Goal: Information Seeking & Learning: Learn about a topic

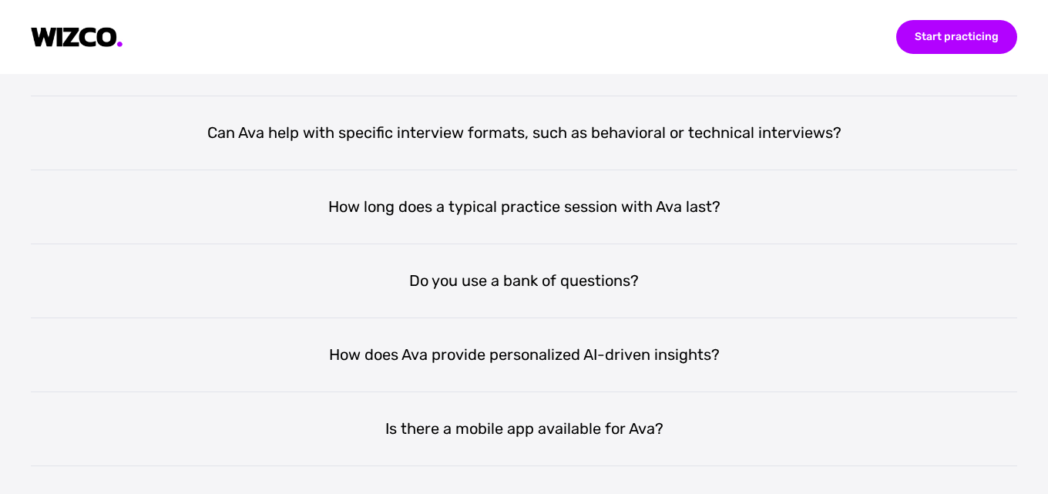
scroll to position [2929, 0]
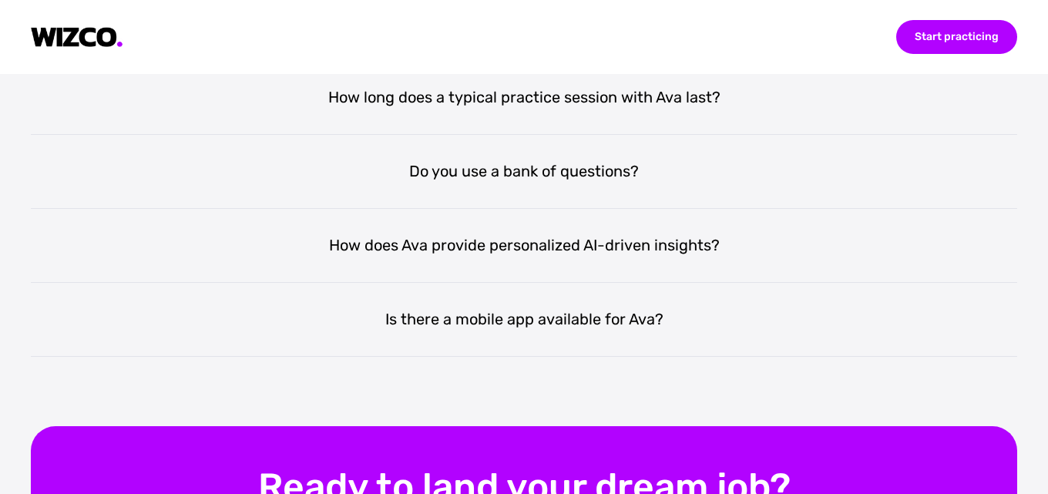
scroll to position [3083, 0]
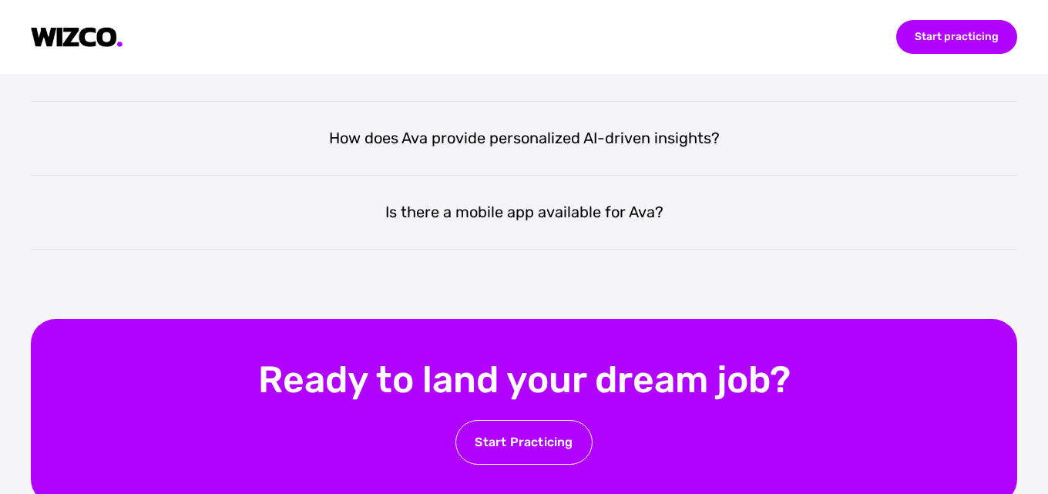
scroll to position [3391, 0]
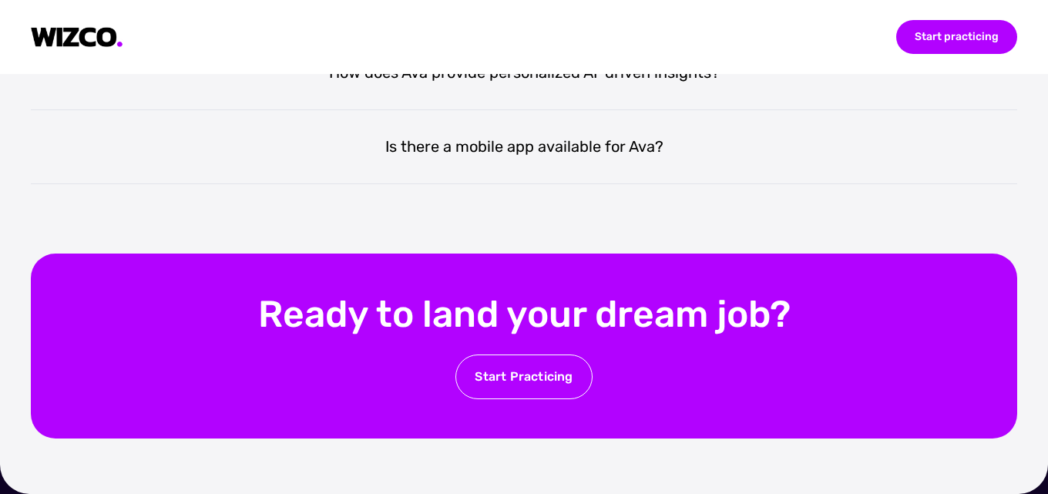
scroll to position [3699, 0]
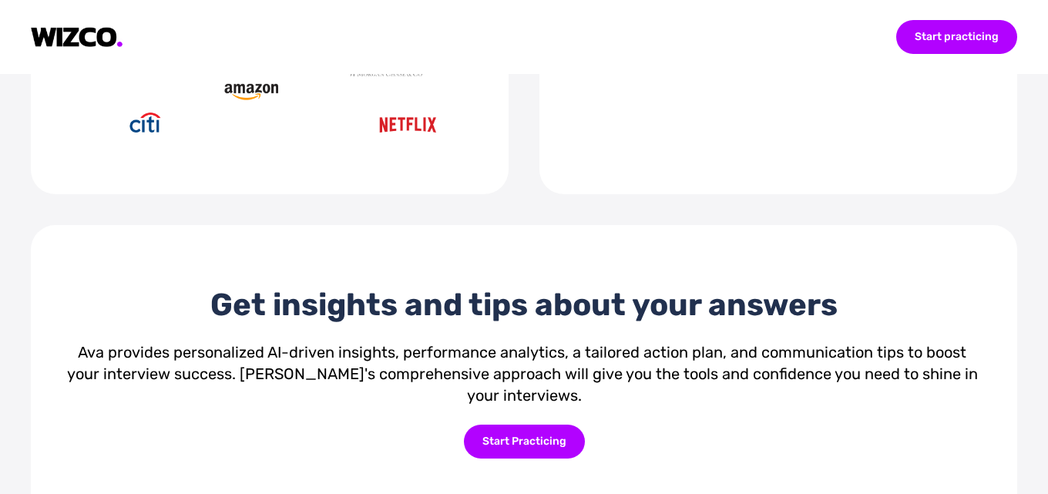
scroll to position [1191, 0]
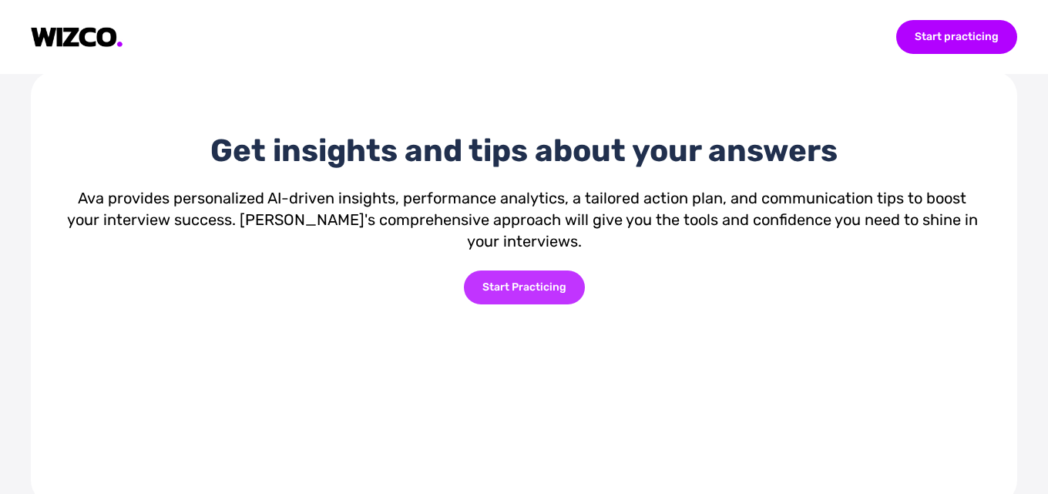
click at [526, 304] on div "Start Practicing" at bounding box center [524, 288] width 121 height 34
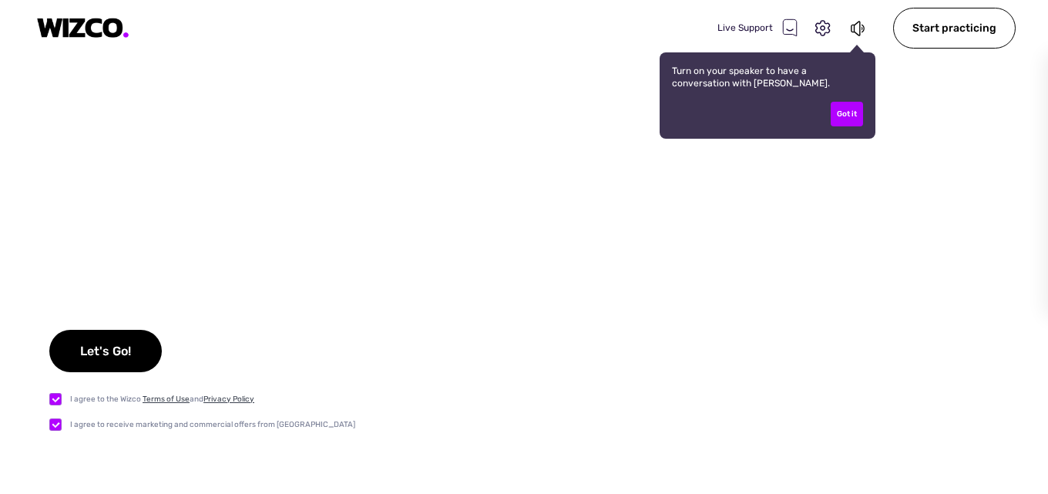
checkbox input "true"
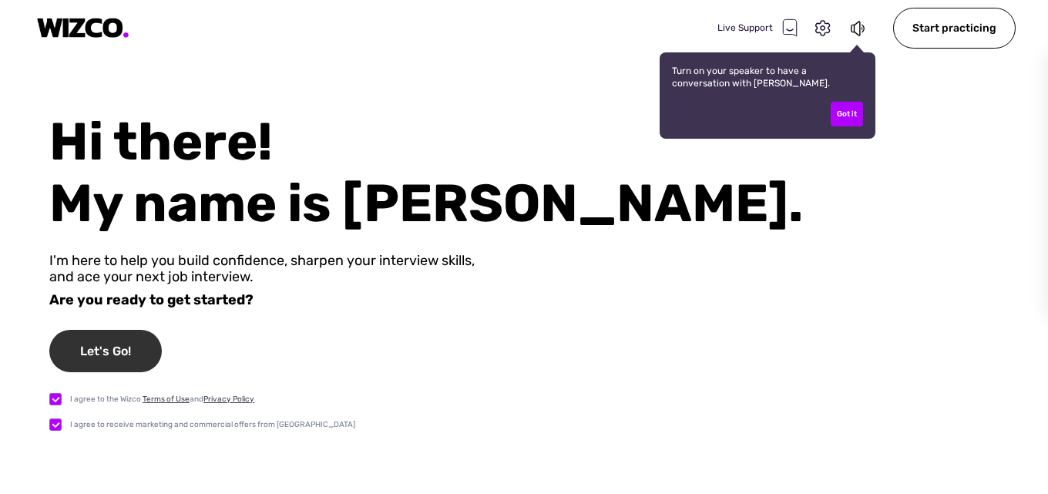
click at [133, 355] on div "Let's Go!" at bounding box center [105, 351] width 113 height 42
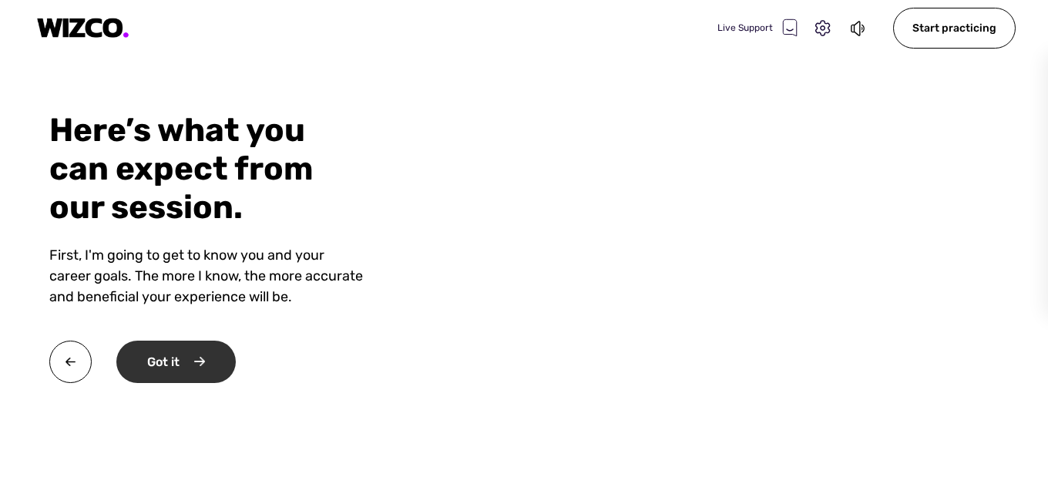
click at [220, 358] on div "Got it" at bounding box center [175, 362] width 119 height 42
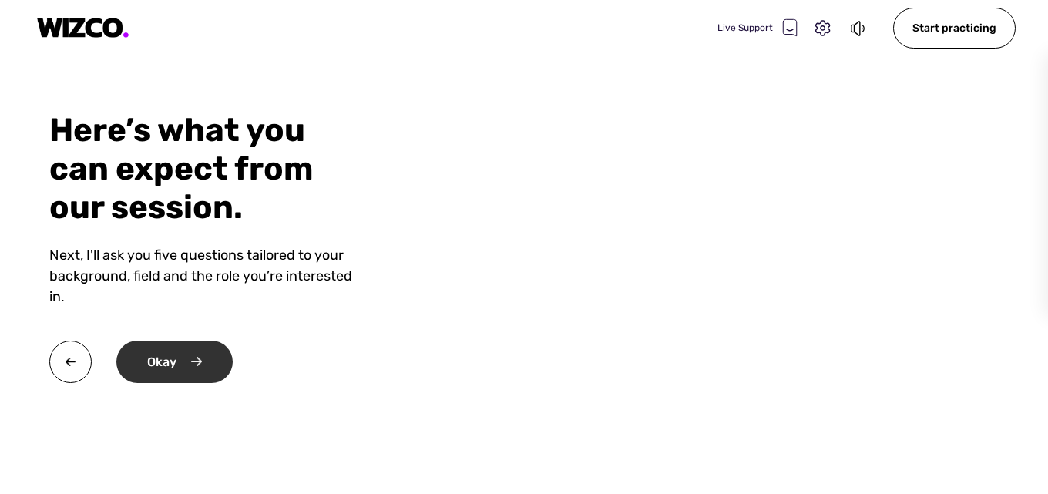
click at [220, 358] on div "Okay" at bounding box center [174, 362] width 116 height 42
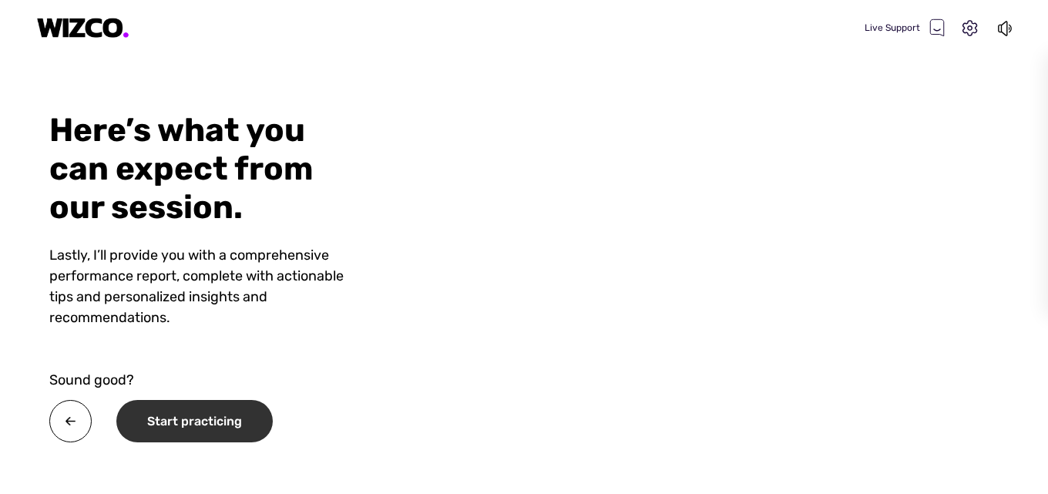
click at [201, 417] on div "Start practicing" at bounding box center [194, 421] width 156 height 42
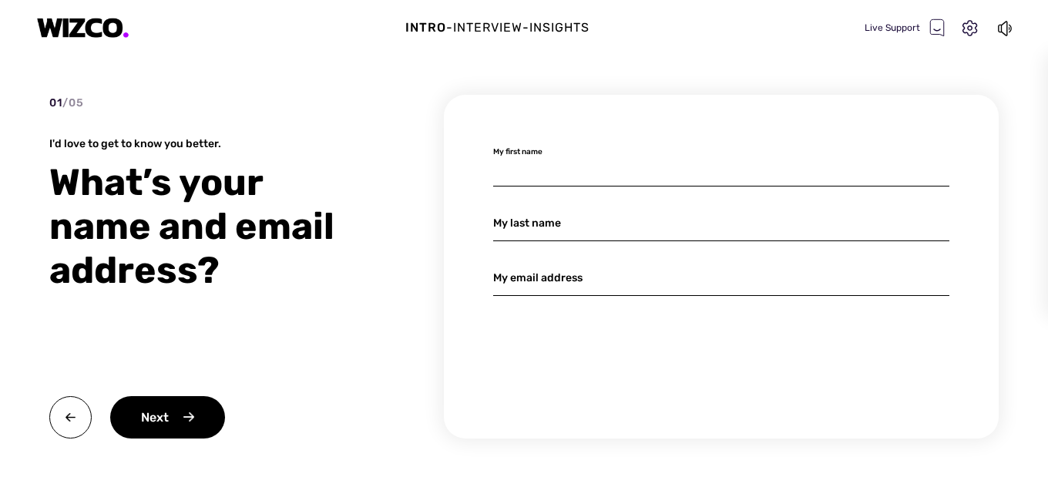
click at [519, 169] on input at bounding box center [721, 168] width 456 height 36
type input "[PERSON_NAME]"
click at [547, 223] on input at bounding box center [721, 223] width 456 height 36
type input "[PERSON_NAME]"
click at [545, 276] on input at bounding box center [721, 278] width 456 height 36
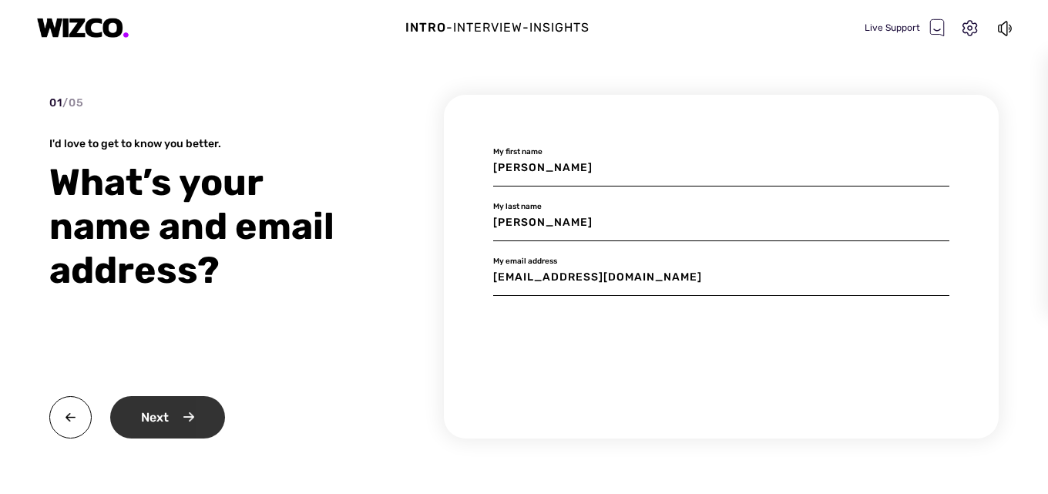
type input "[EMAIL_ADDRESS][DOMAIN_NAME]"
click at [216, 410] on div "Next" at bounding box center [167, 417] width 115 height 42
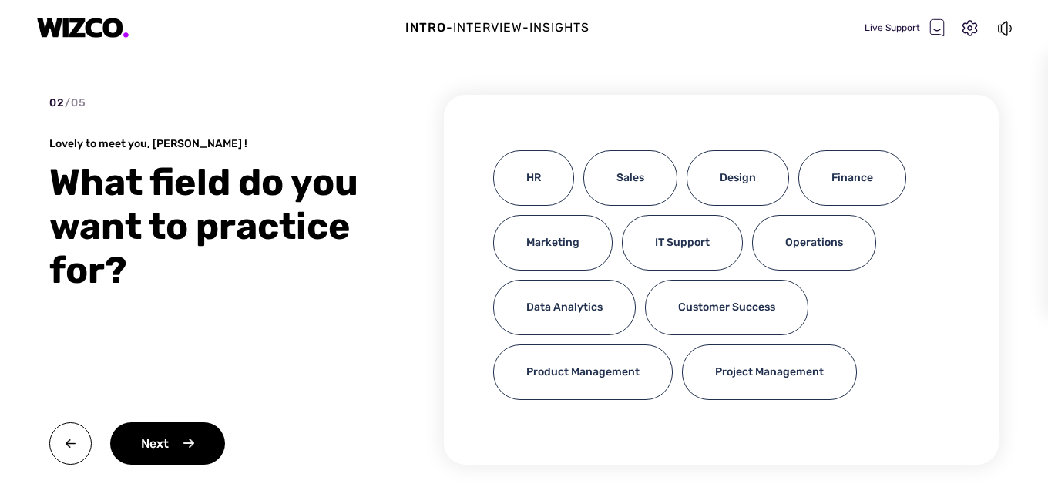
scroll to position [26, 0]
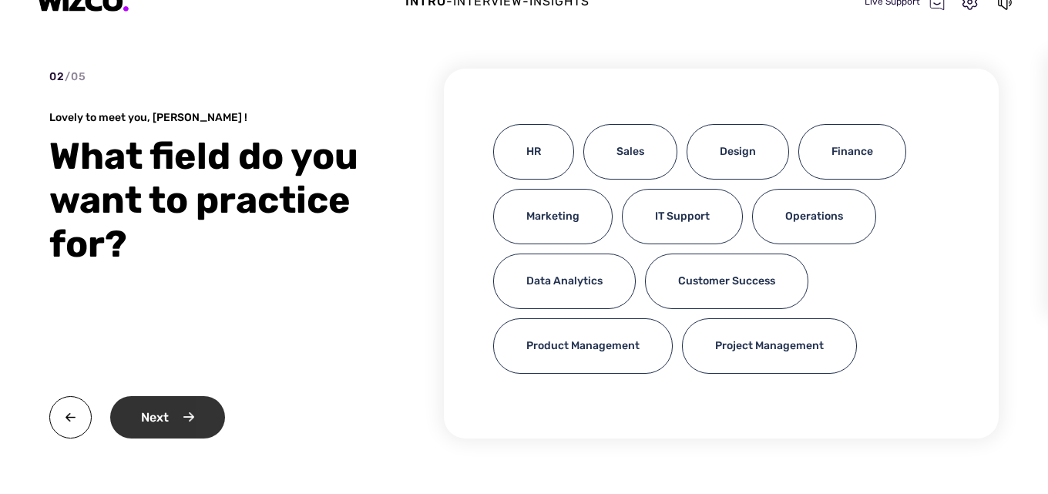
click at [208, 420] on div "Next" at bounding box center [167, 417] width 115 height 42
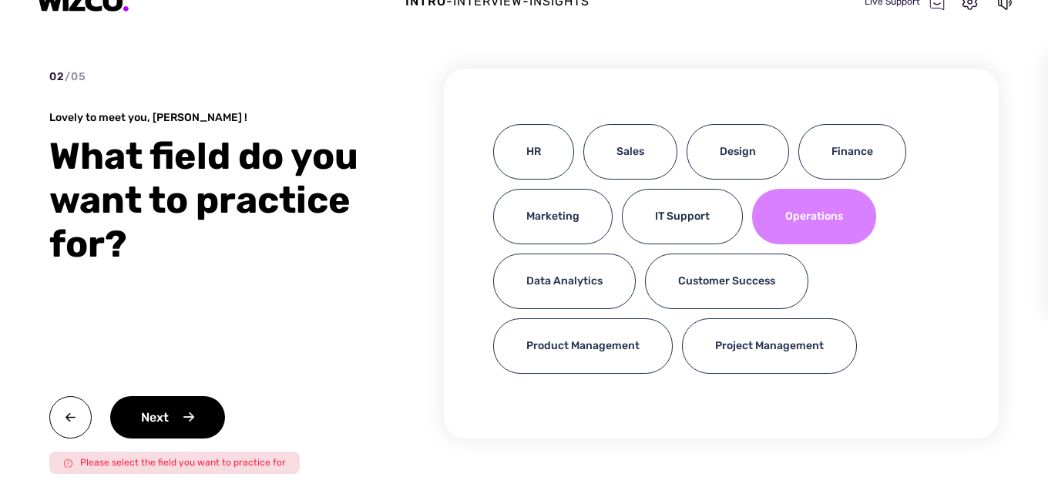
click at [823, 217] on div "Operations" at bounding box center [814, 216] width 124 height 55
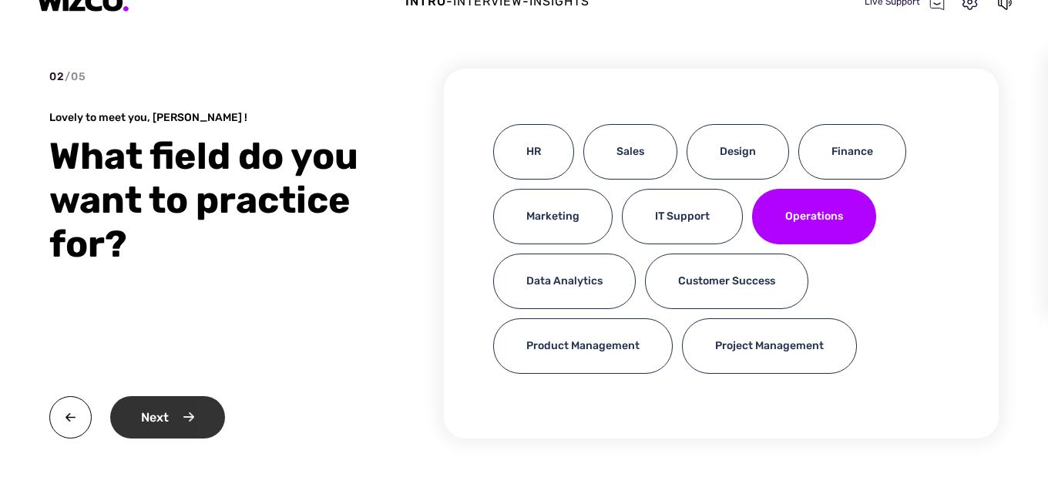
click at [161, 418] on div "Next" at bounding box center [167, 417] width 115 height 42
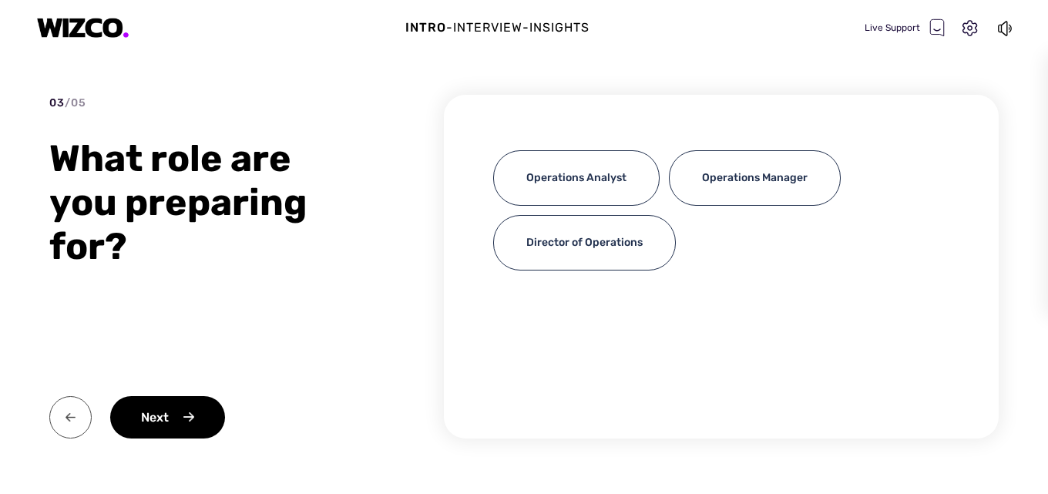
click at [61, 419] on img at bounding box center [70, 417] width 42 height 42
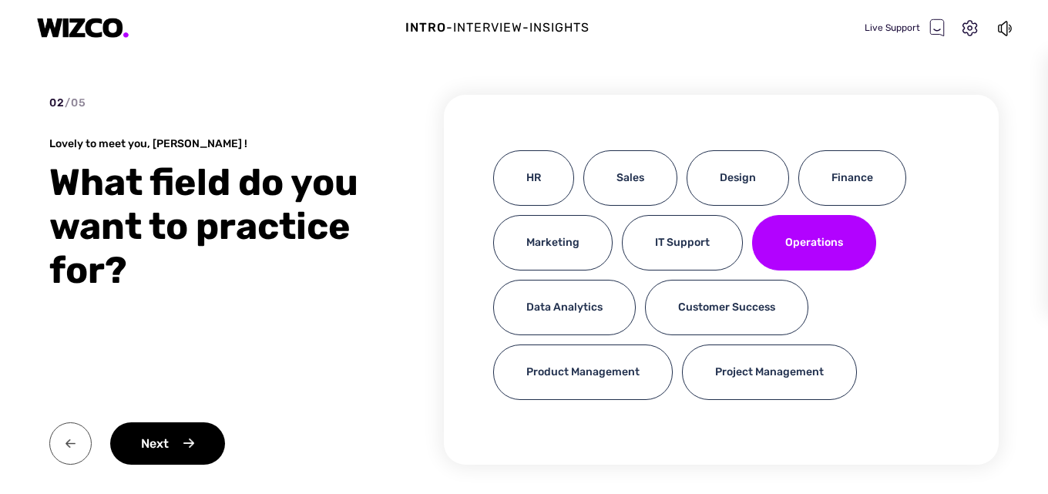
click at [76, 449] on img at bounding box center [70, 443] width 42 height 42
